Goal: Task Accomplishment & Management: Use online tool/utility

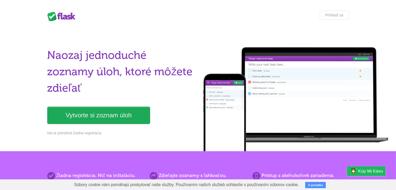
click at [110, 118] on font "Vytvorte si zoznam úloh" at bounding box center [99, 115] width 66 height 7
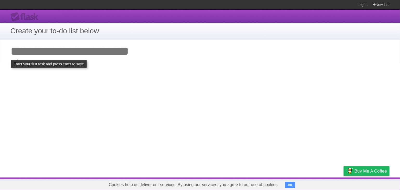
click at [67, 50] on input "Add your first task" at bounding box center [200, 51] width 400 height 24
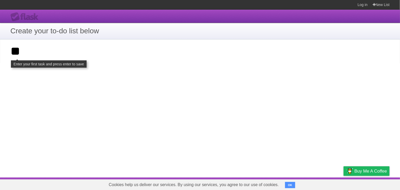
type input "*"
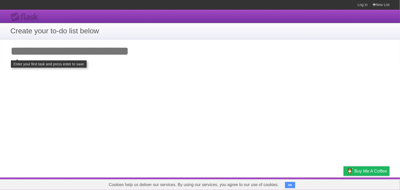
click input "**********" at bounding box center [0, 0] width 0 height 0
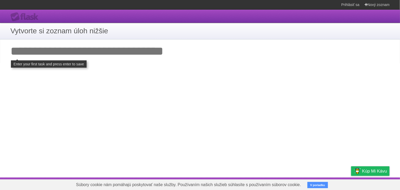
click at [72, 55] on input "Pridajte svoju prvú úlohu" at bounding box center [200, 51] width 400 height 24
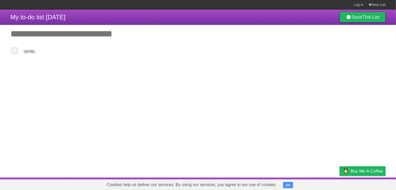
type span "[DATE]"
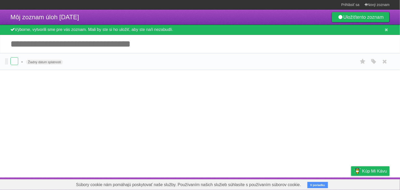
click at [37, 59] on form "- Žiadny dátum splatnosti Biela Červená Modrá Zelená Fialová Oranžová" at bounding box center [199, 61] width 379 height 9
click at [36, 61] on font "Žiadny dátum splatnosti" at bounding box center [44, 62] width 33 height 4
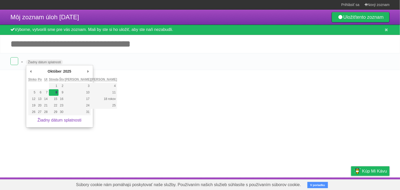
click at [57, 92] on font "8" at bounding box center [57, 93] width 2 height 4
click at [63, 91] on font "9" at bounding box center [63, 93] width 2 height 4
type span "[DATE]"
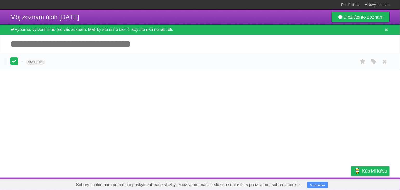
click at [16, 61] on label at bounding box center [14, 61] width 8 height 8
